Goal: Book appointment/travel/reservation

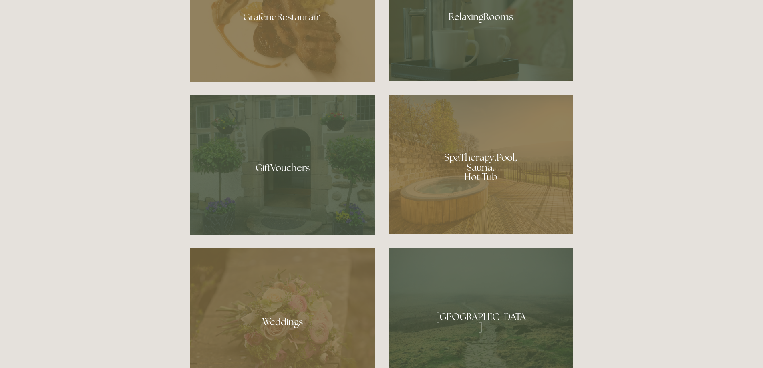
scroll to position [534, 0]
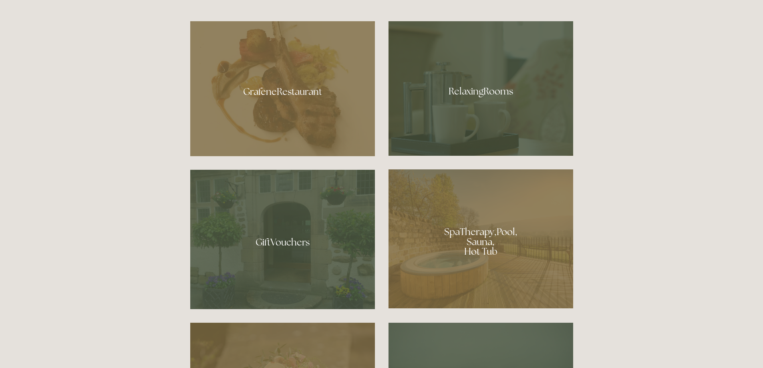
click at [465, 94] on div at bounding box center [480, 88] width 185 height 134
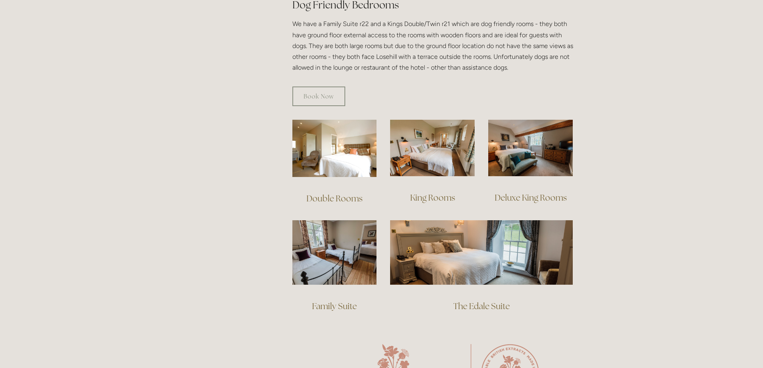
scroll to position [480, 0]
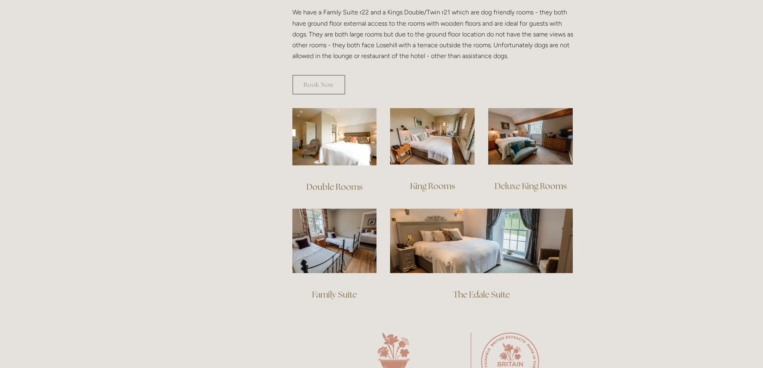
click at [335, 181] on link "Double Rooms" at bounding box center [334, 186] width 56 height 11
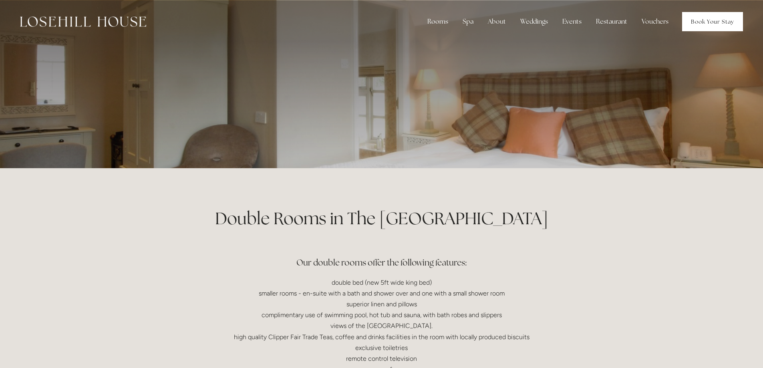
click at [716, 12] on link "Book Your Stay" at bounding box center [712, 21] width 61 height 19
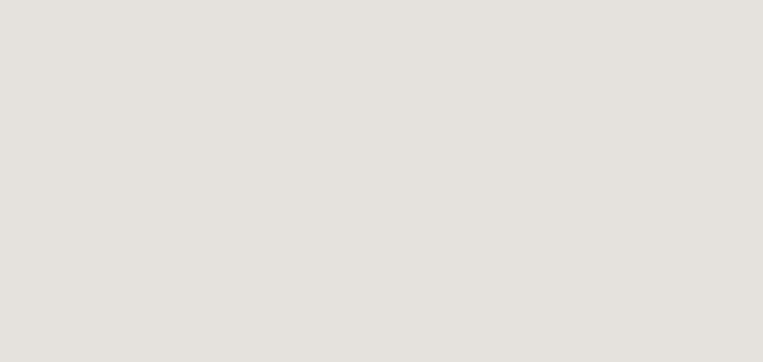
scroll to position [364, 0]
